Goal: Task Accomplishment & Management: Manage account settings

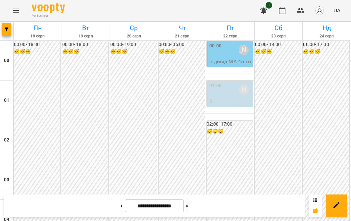
scroll to position [749, 0]
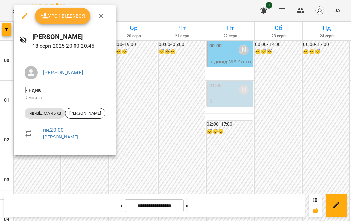
click at [49, 187] on div at bounding box center [175, 110] width 351 height 221
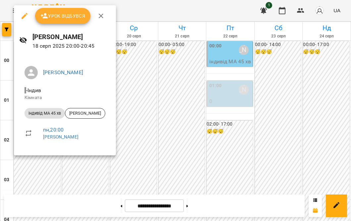
click at [20, 15] on button "button" at bounding box center [25, 16] width 16 height 16
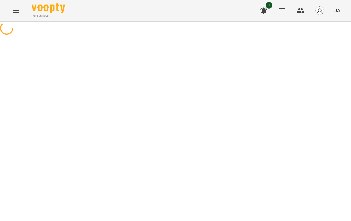
select select "**********"
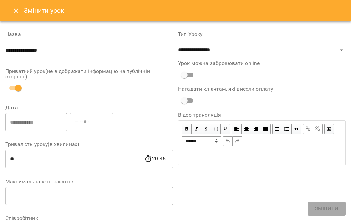
click at [19, 13] on icon "Close" at bounding box center [16, 11] width 8 height 8
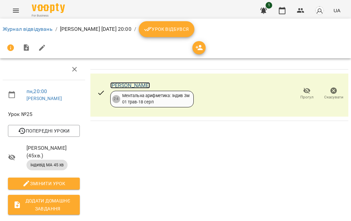
click at [119, 83] on link "[PERSON_NAME]" at bounding box center [130, 85] width 40 height 6
click at [12, 28] on link "Журнал відвідувань" at bounding box center [28, 29] width 50 height 6
